Goal: Use online tool/utility: Utilize a website feature to perform a specific function

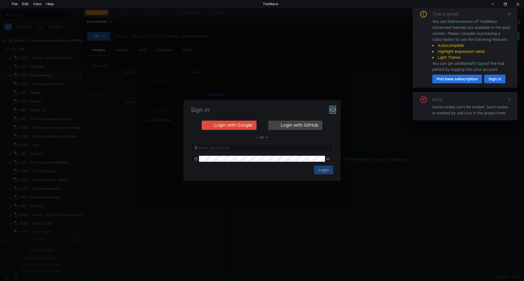
click at [334, 108] on icon "button" at bounding box center [332, 109] width 5 height 5
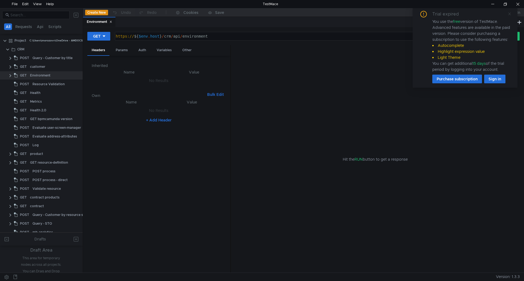
click at [511, 12] on icon at bounding box center [509, 14] width 4 height 4
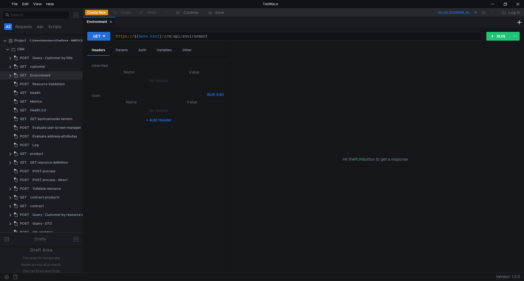
click at [111, 20] on icon at bounding box center [110, 21] width 3 height 3
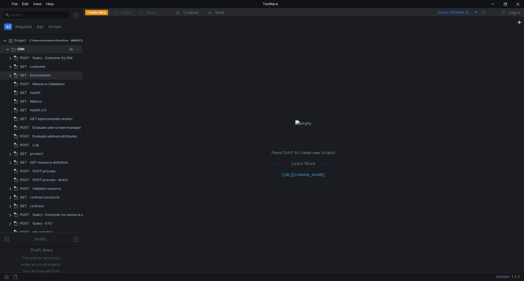
click at [7, 50] on clr-icon at bounding box center [7, 49] width 4 height 4
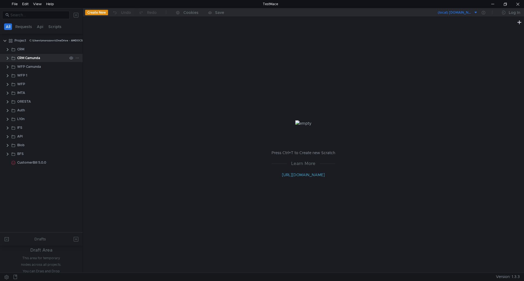
click at [8, 57] on clr-icon at bounding box center [7, 58] width 4 height 4
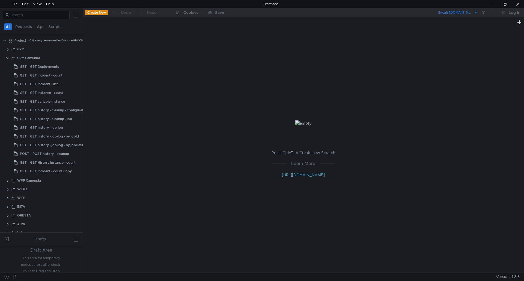
click at [474, 11] on button "(local) [DOMAIN_NAME]" at bounding box center [457, 12] width 40 height 9
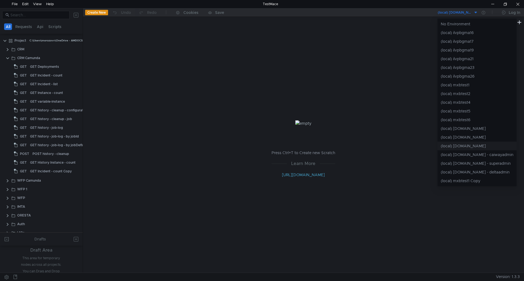
click at [454, 146] on li "(local) [DOMAIN_NAME]" at bounding box center [476, 146] width 79 height 9
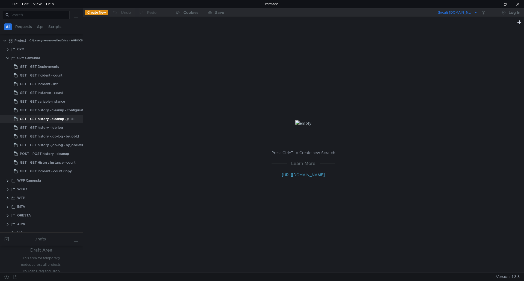
click at [43, 118] on div "GET history - cleanup - job" at bounding box center [51, 119] width 42 height 8
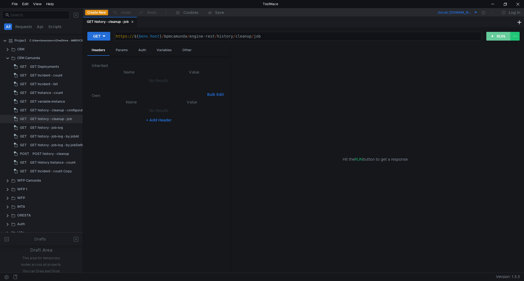
click at [499, 36] on button "RUN" at bounding box center [498, 36] width 24 height 9
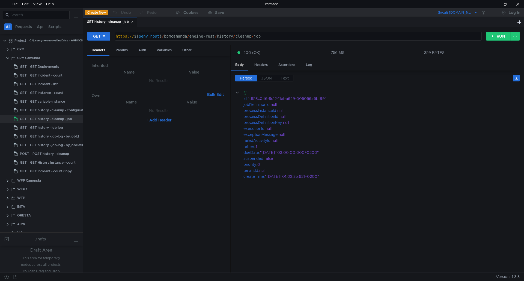
click at [133, 22] on icon at bounding box center [132, 22] width 2 height 2
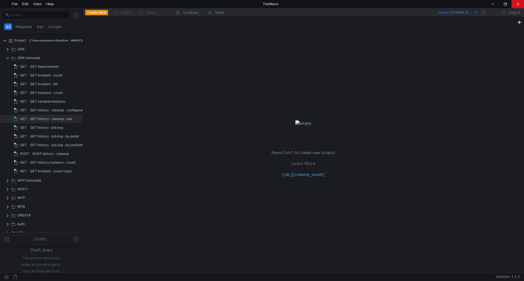
click at [515, 2] on div at bounding box center [517, 4] width 13 height 8
